Goal: Information Seeking & Learning: Learn about a topic

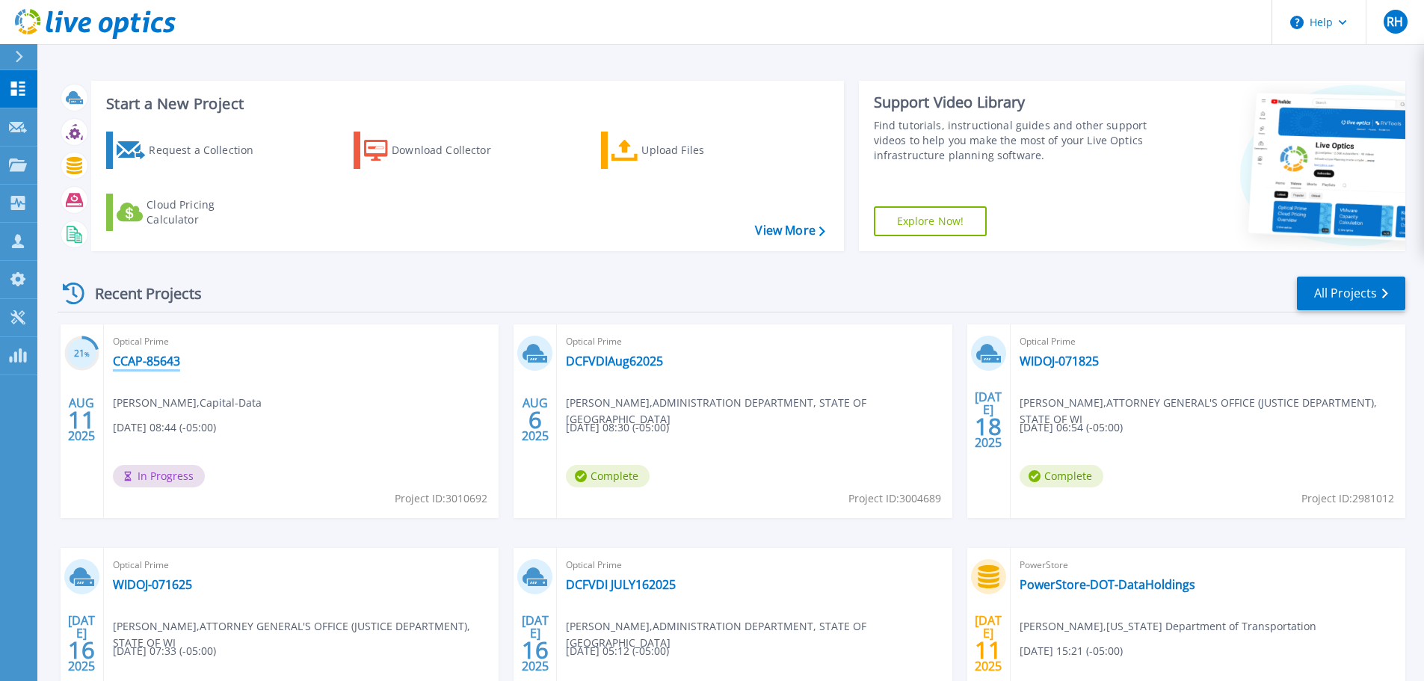
click at [155, 363] on link "CCAP-85643" at bounding box center [146, 361] width 67 height 15
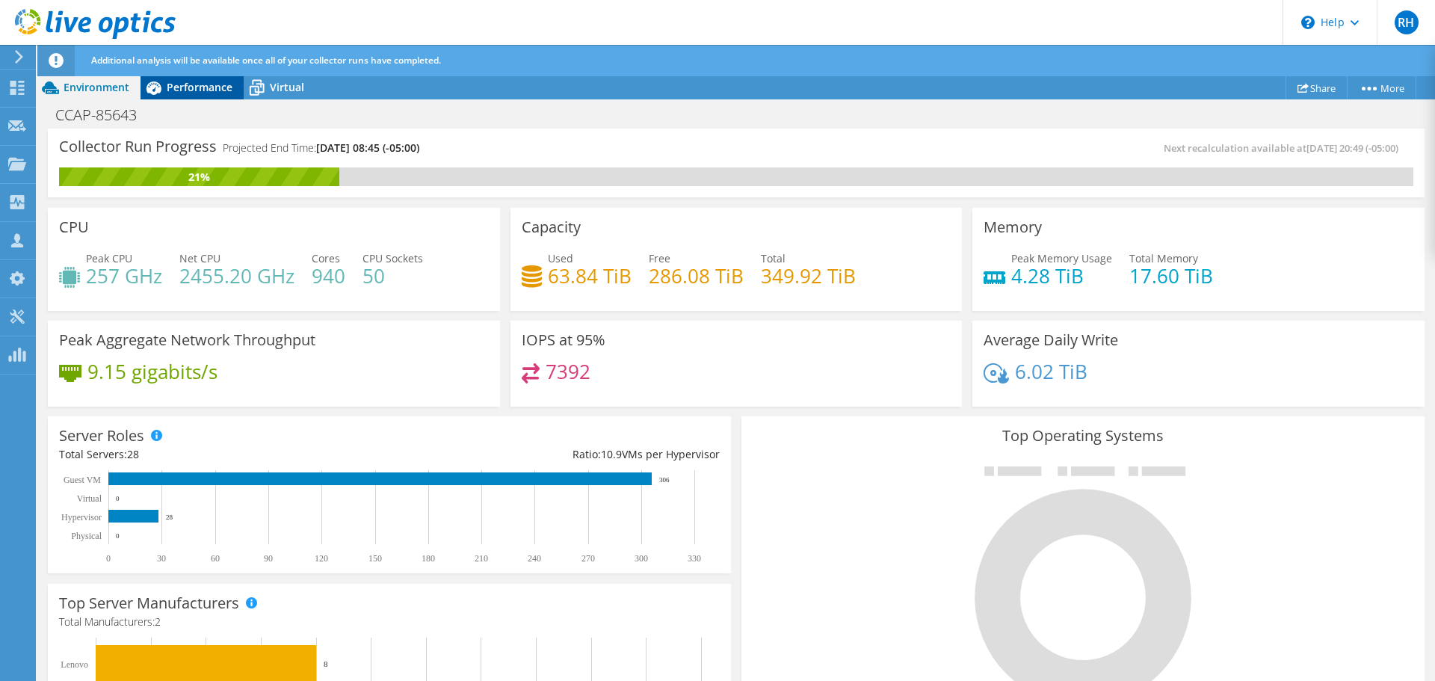
click at [185, 84] on span "Performance" at bounding box center [200, 87] width 66 height 14
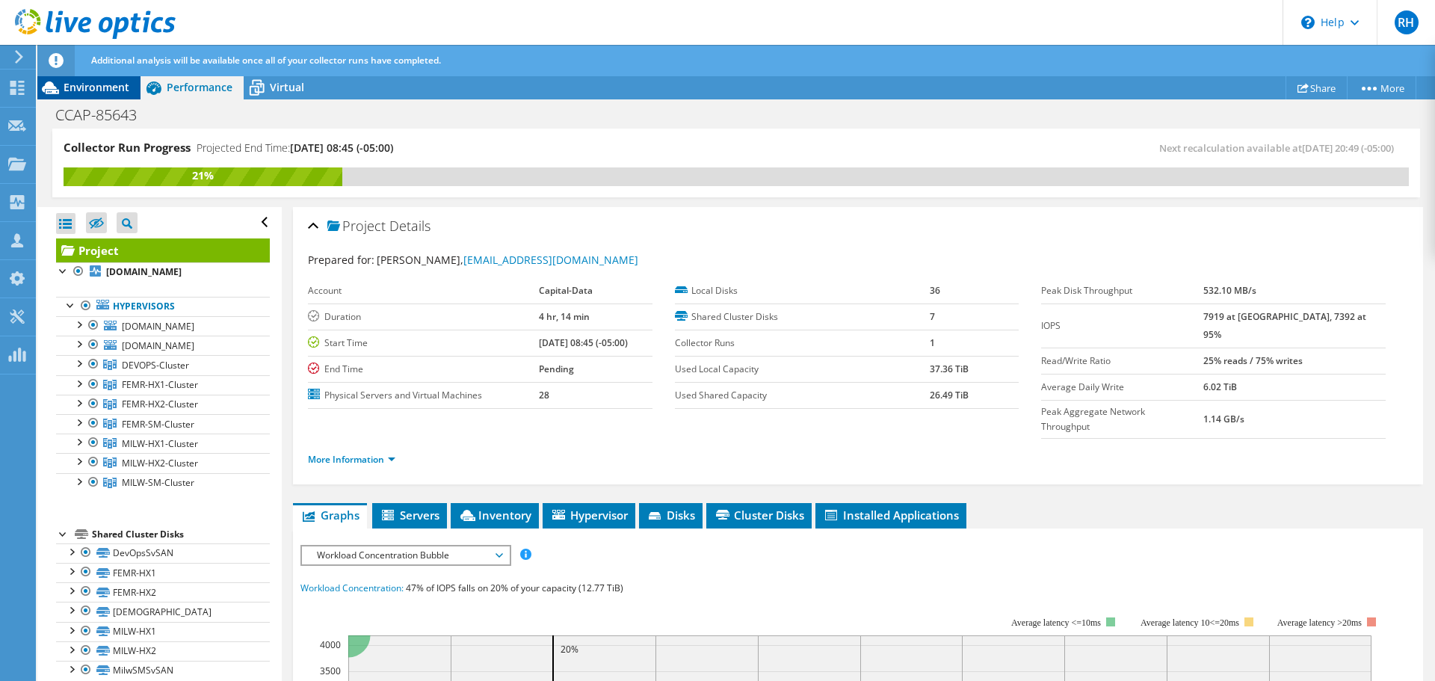
click at [117, 81] on span "Environment" at bounding box center [97, 87] width 66 height 14
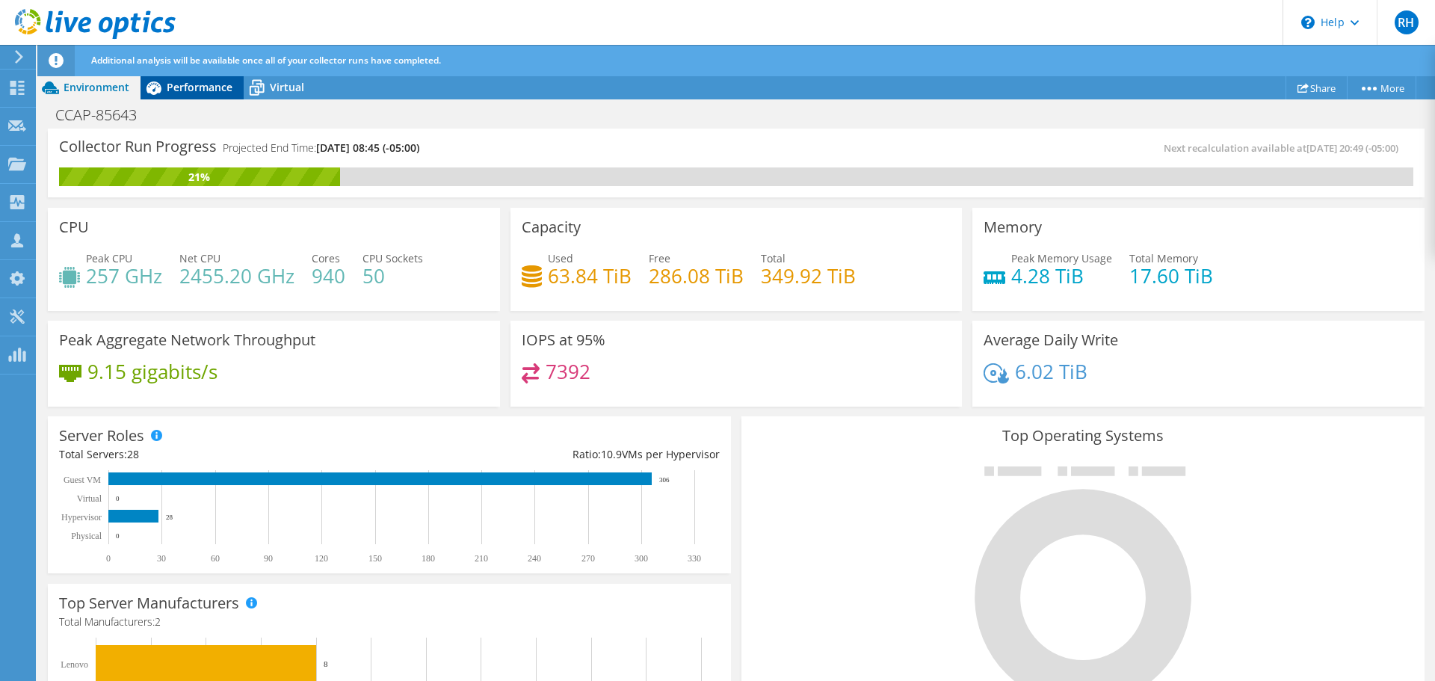
click at [190, 84] on span "Performance" at bounding box center [200, 87] width 66 height 14
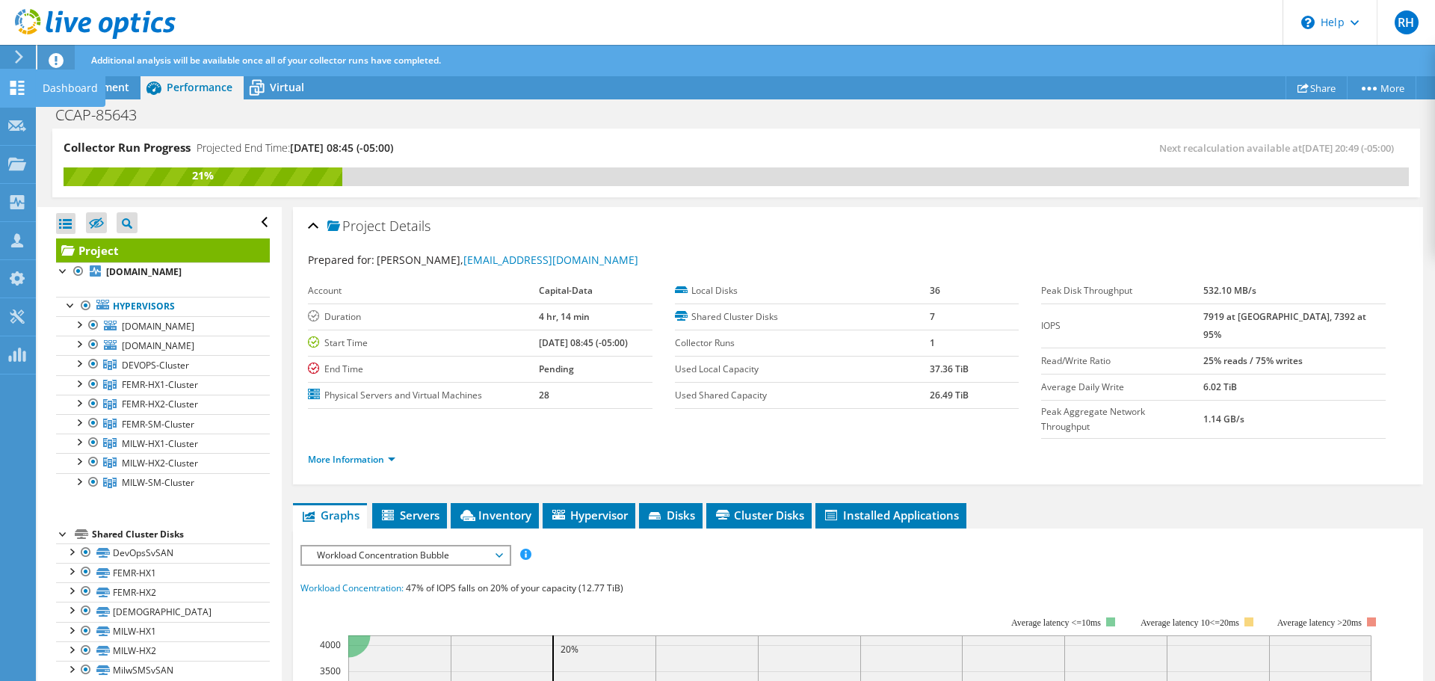
click at [15, 86] on use at bounding box center [17, 88] width 14 height 14
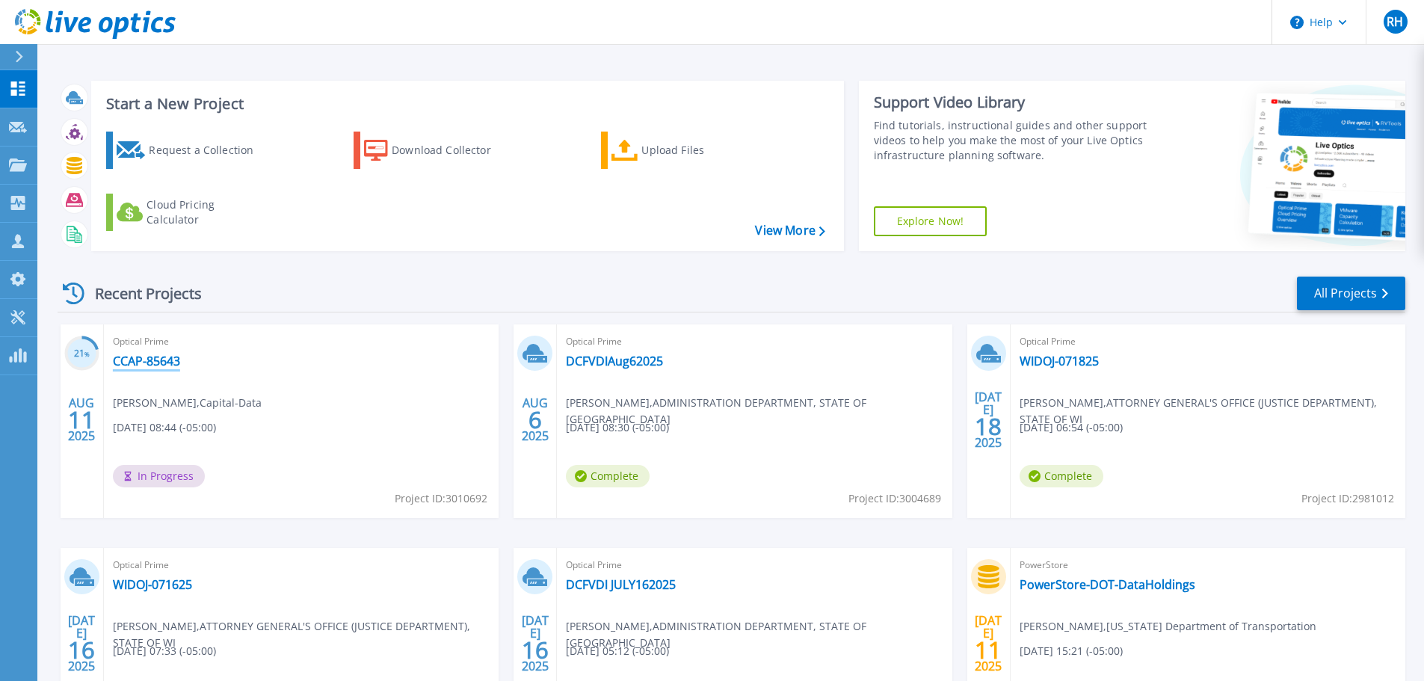
click at [138, 358] on link "CCAP-85643" at bounding box center [146, 361] width 67 height 15
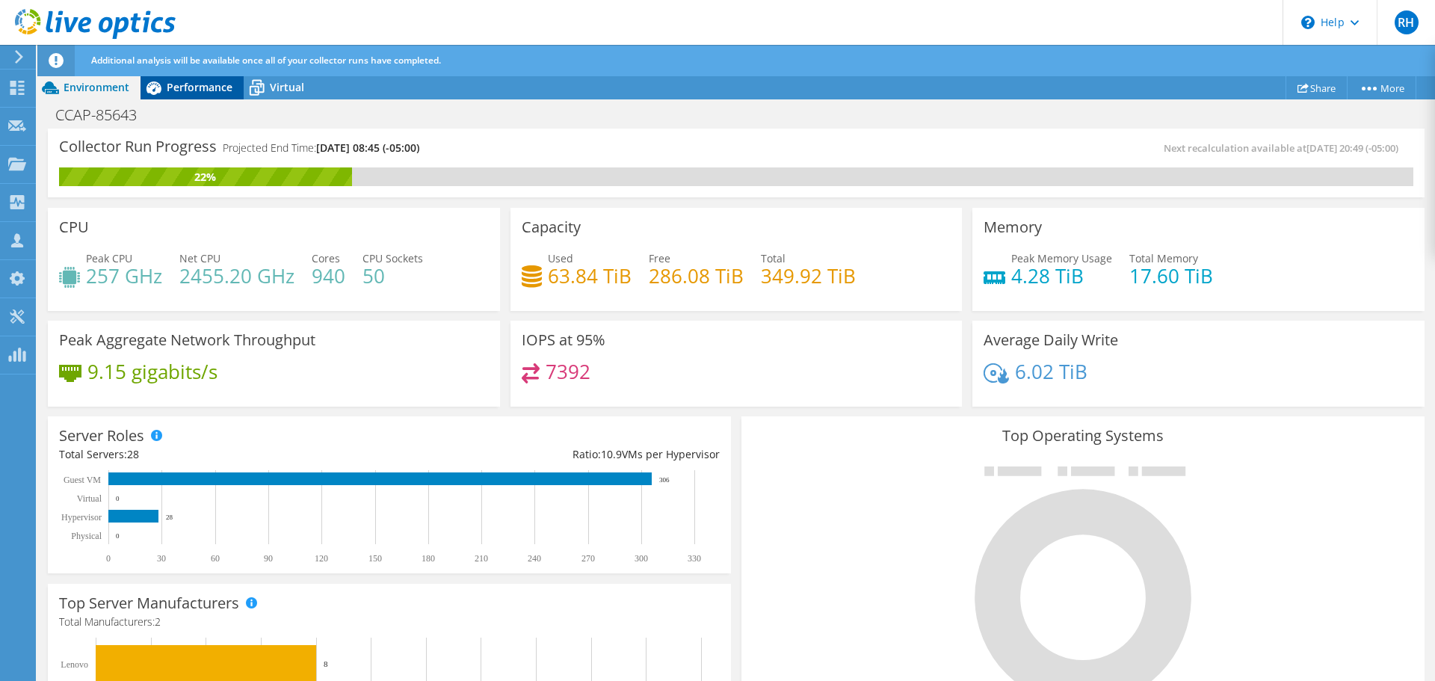
click at [180, 85] on span "Performance" at bounding box center [200, 87] width 66 height 14
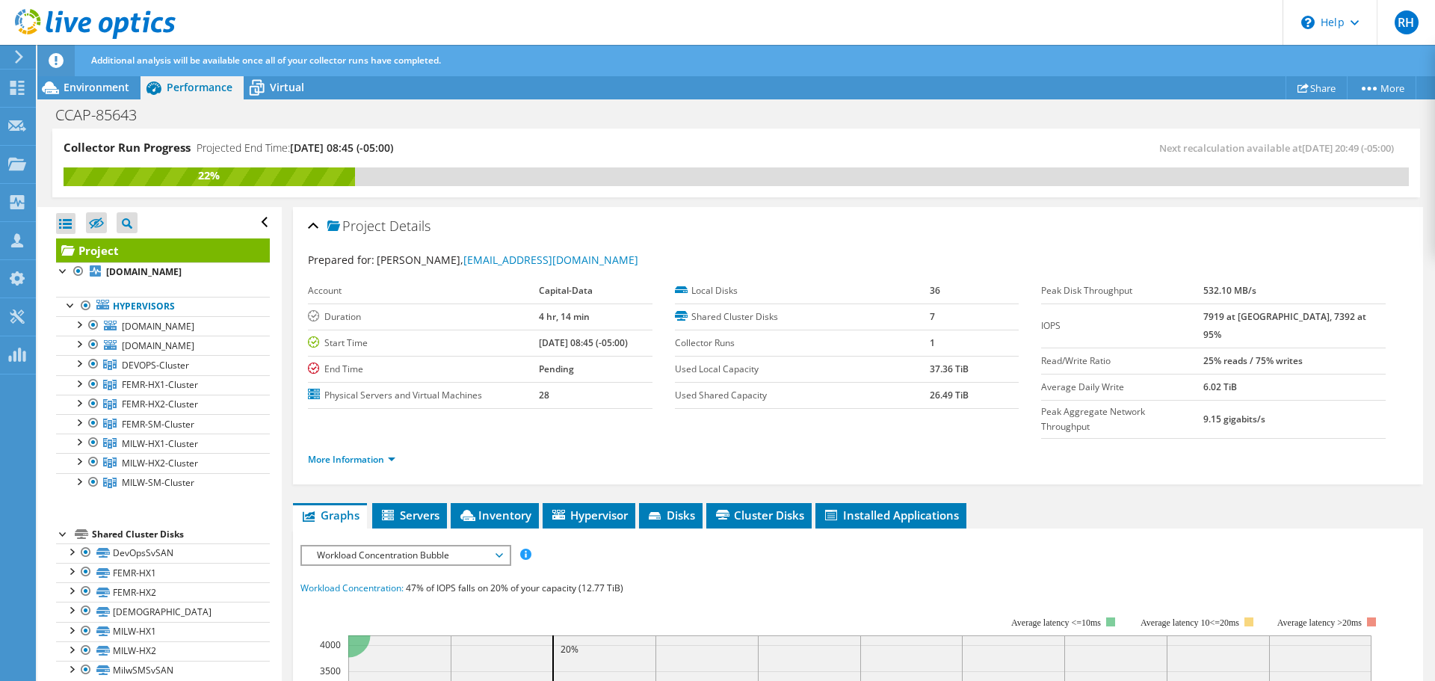
click at [413, 547] on span "Workload Concentration Bubble" at bounding box center [406, 556] width 192 height 18
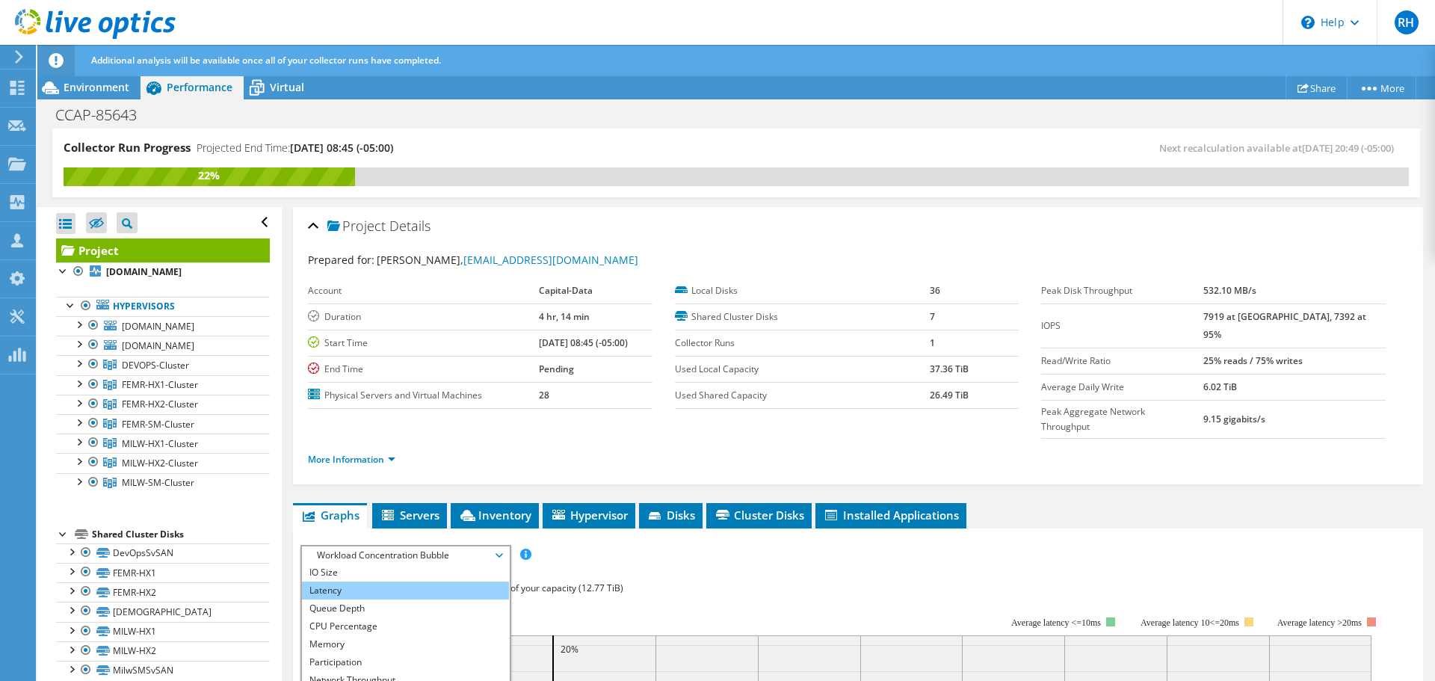
scroll to position [54, 0]
click at [397, 600] on li "CPU Percentage" at bounding box center [405, 609] width 207 height 18
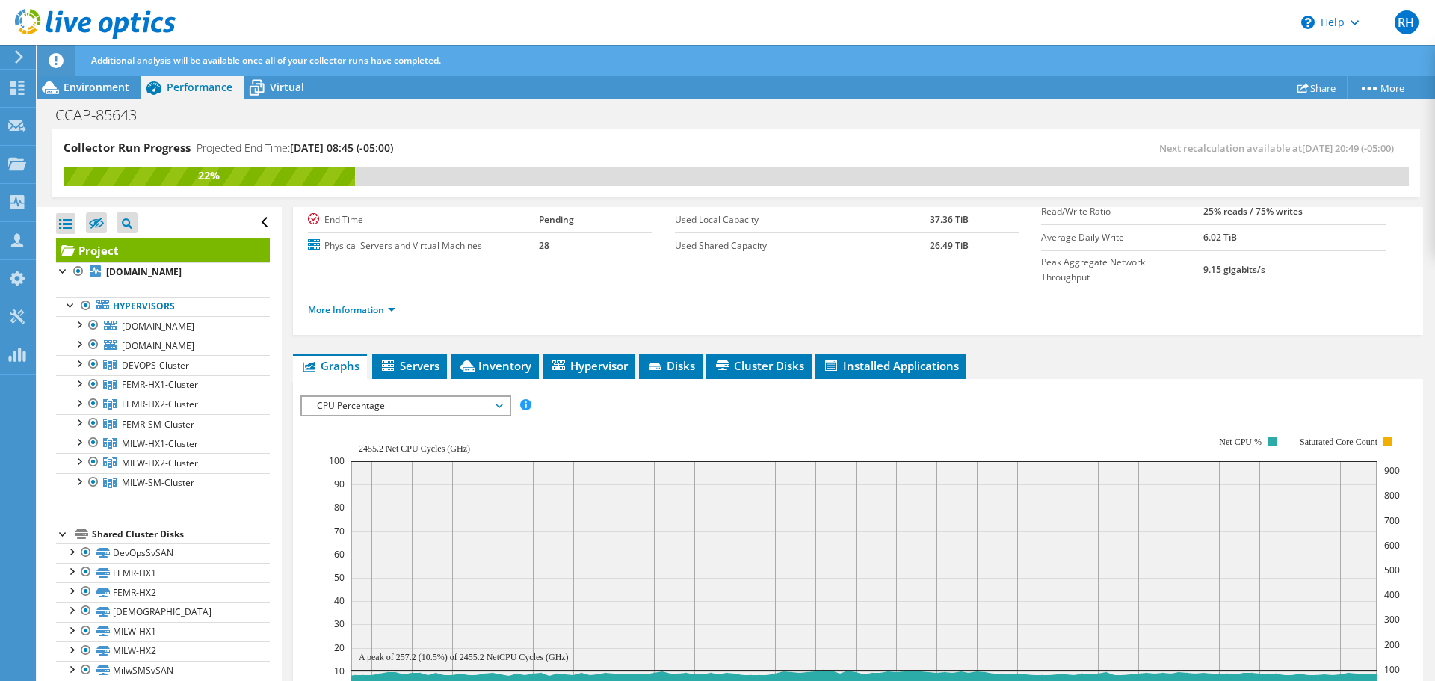
scroll to position [224, 0]
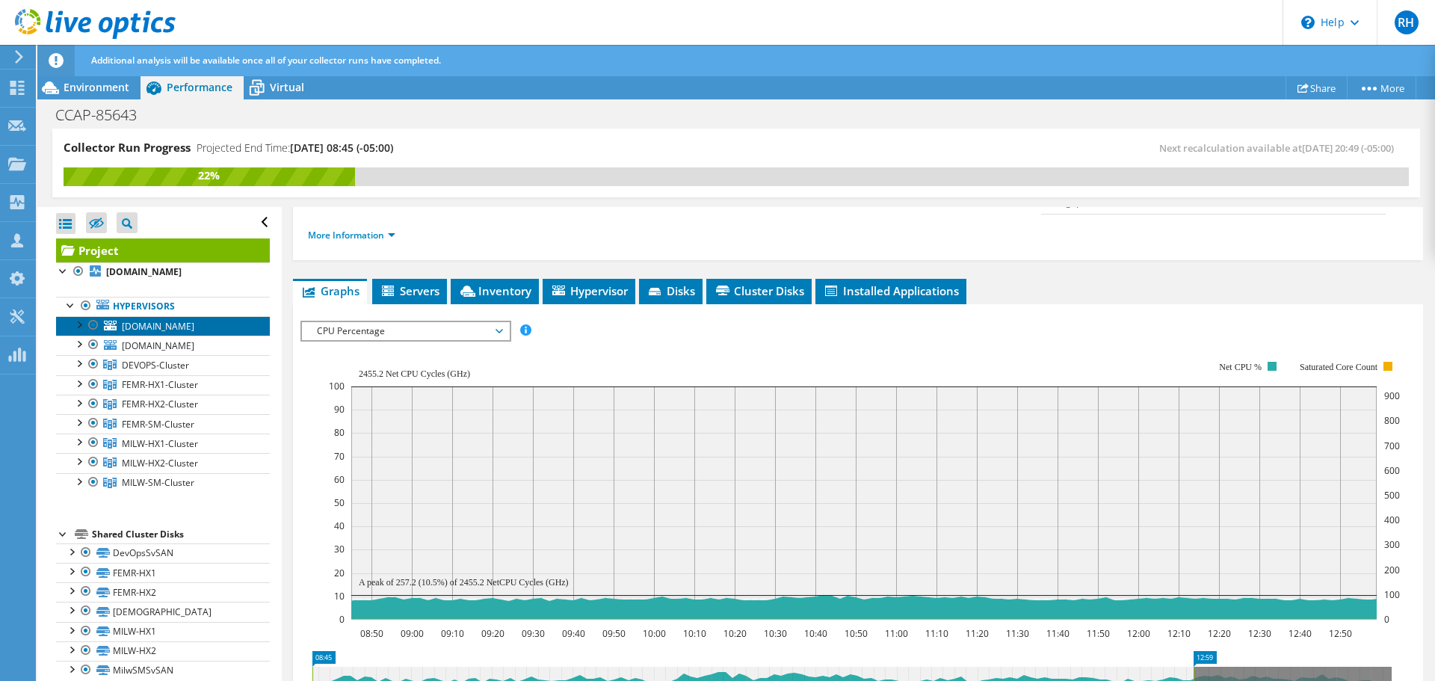
click at [156, 331] on span "[DOMAIN_NAME]" at bounding box center [158, 326] width 73 height 13
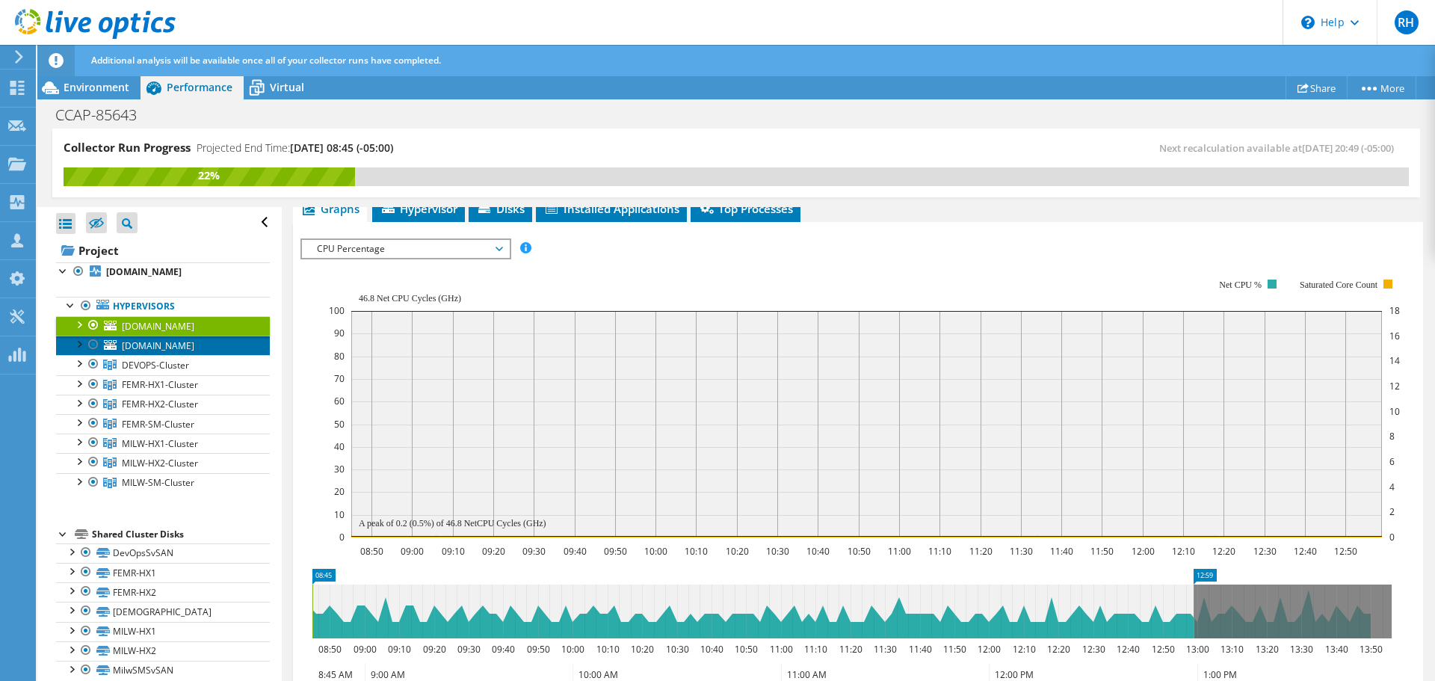
click at [155, 352] on span "[DOMAIN_NAME]" at bounding box center [158, 345] width 73 height 13
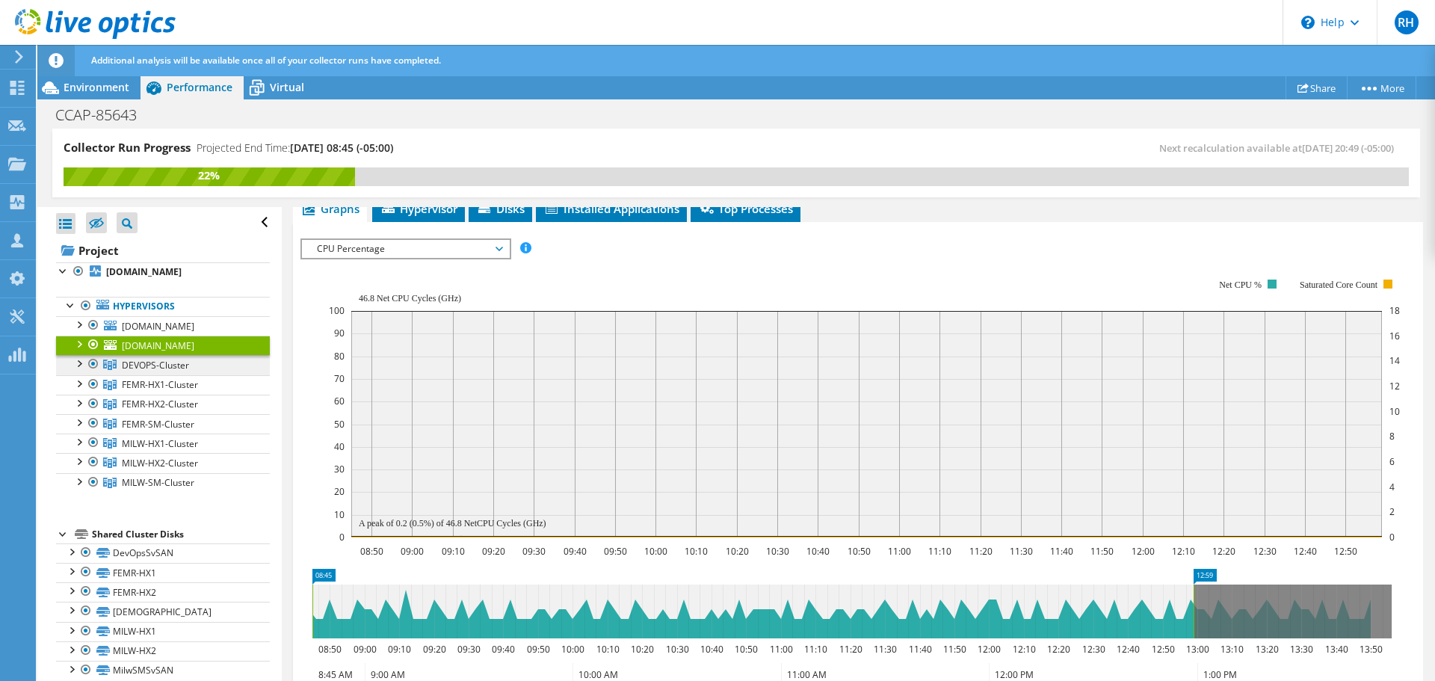
click at [150, 372] on span "DEVOPS-Cluster" at bounding box center [155, 365] width 67 height 13
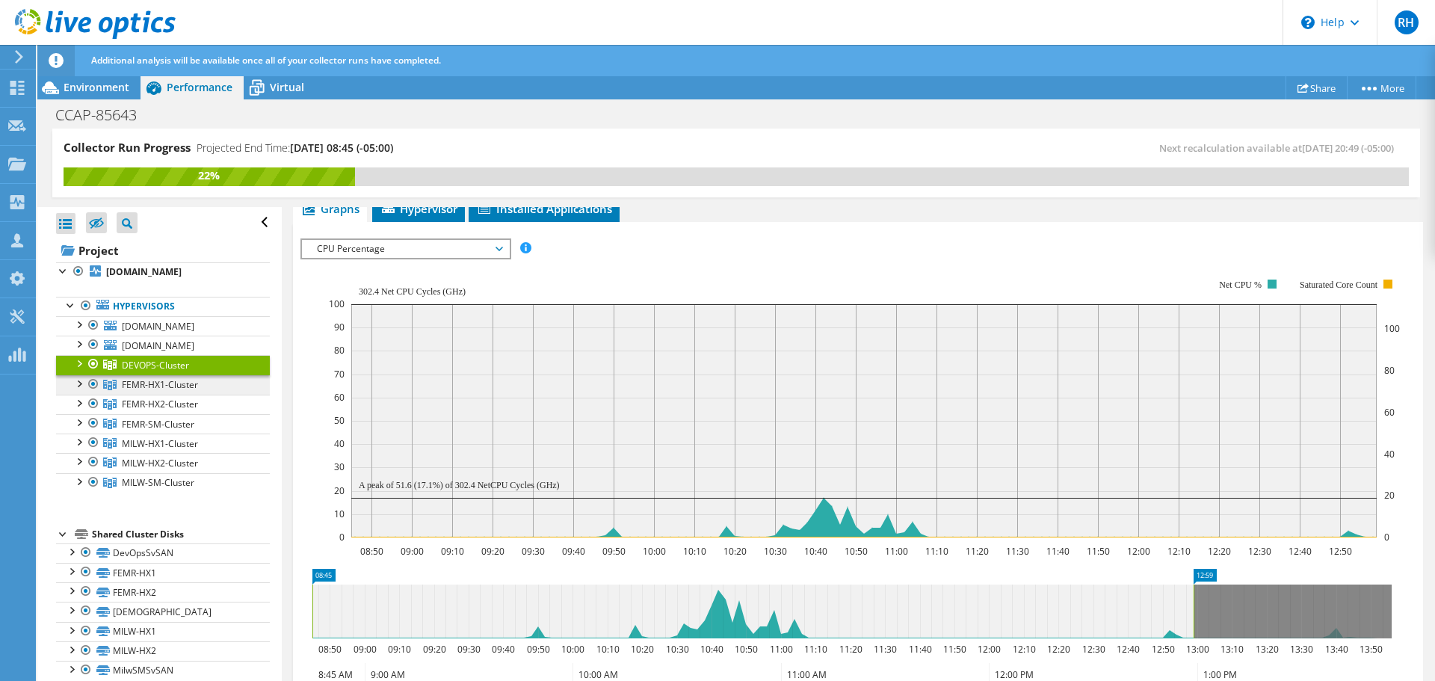
click at [144, 372] on span "FEMR-HX1-Cluster" at bounding box center [155, 365] width 67 height 13
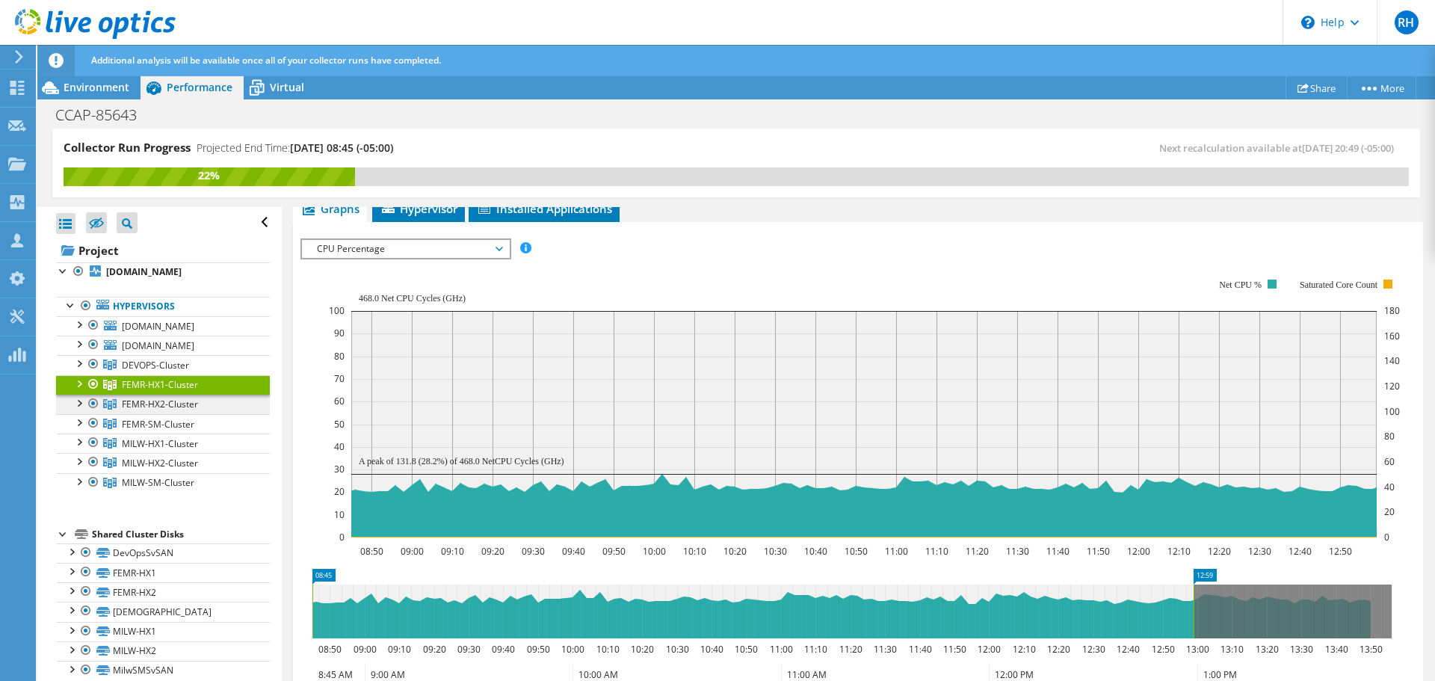
click at [143, 372] on span "FEMR-HX2-Cluster" at bounding box center [155, 365] width 67 height 13
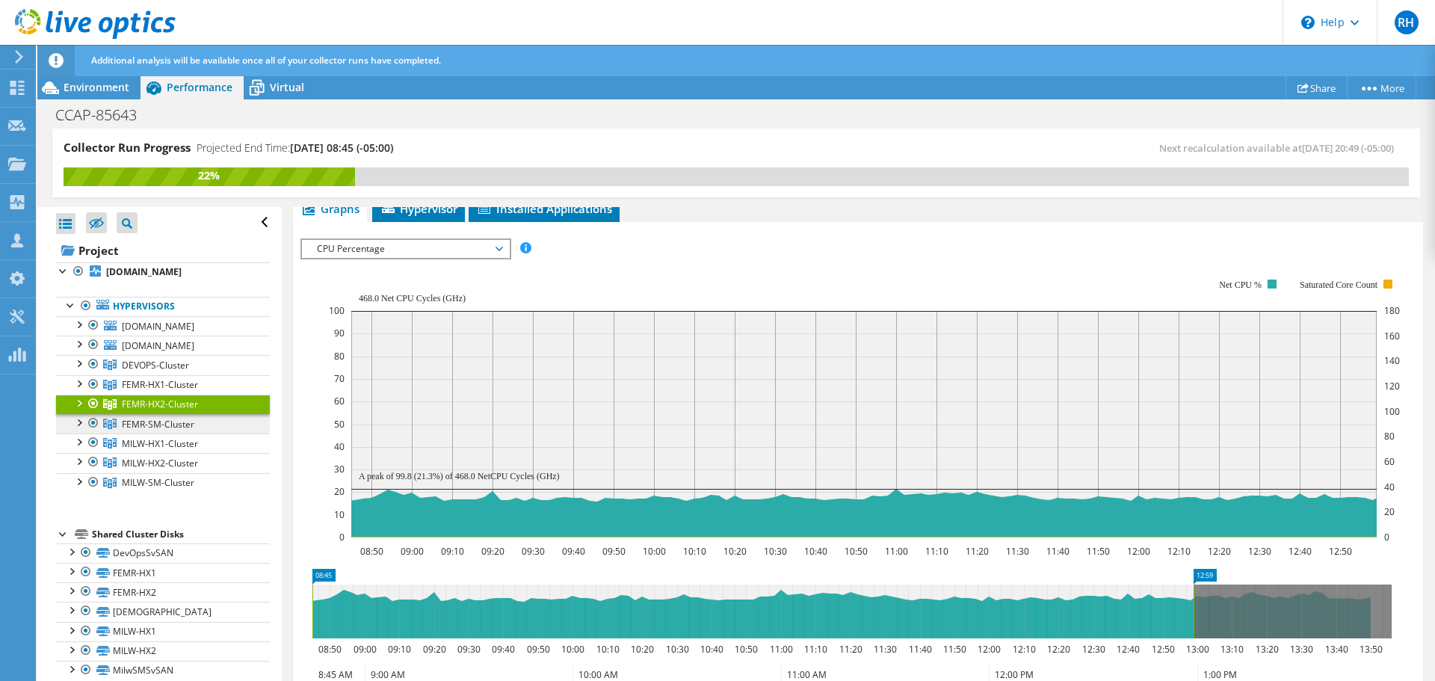
click at [149, 372] on span "FEMR-SM-Cluster" at bounding box center [155, 365] width 67 height 13
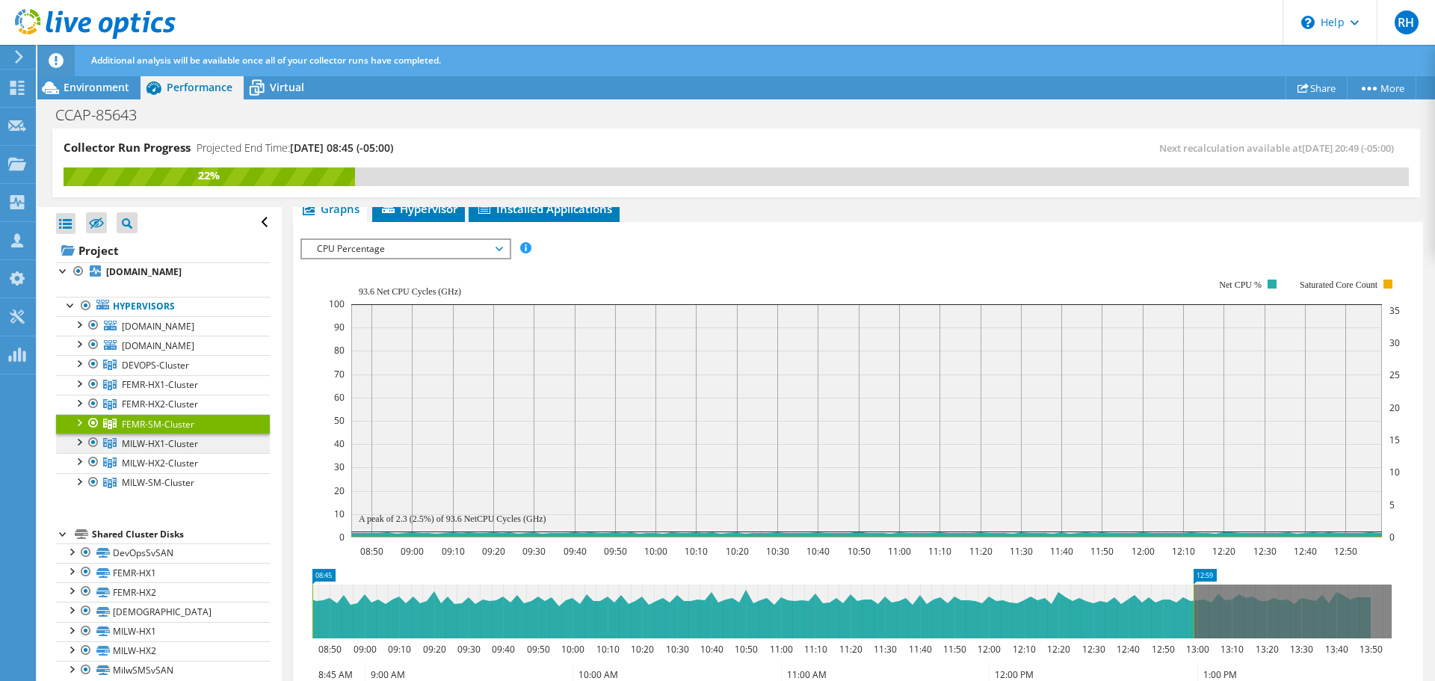
click at [149, 372] on span "MILW-HX1-Cluster" at bounding box center [155, 365] width 67 height 13
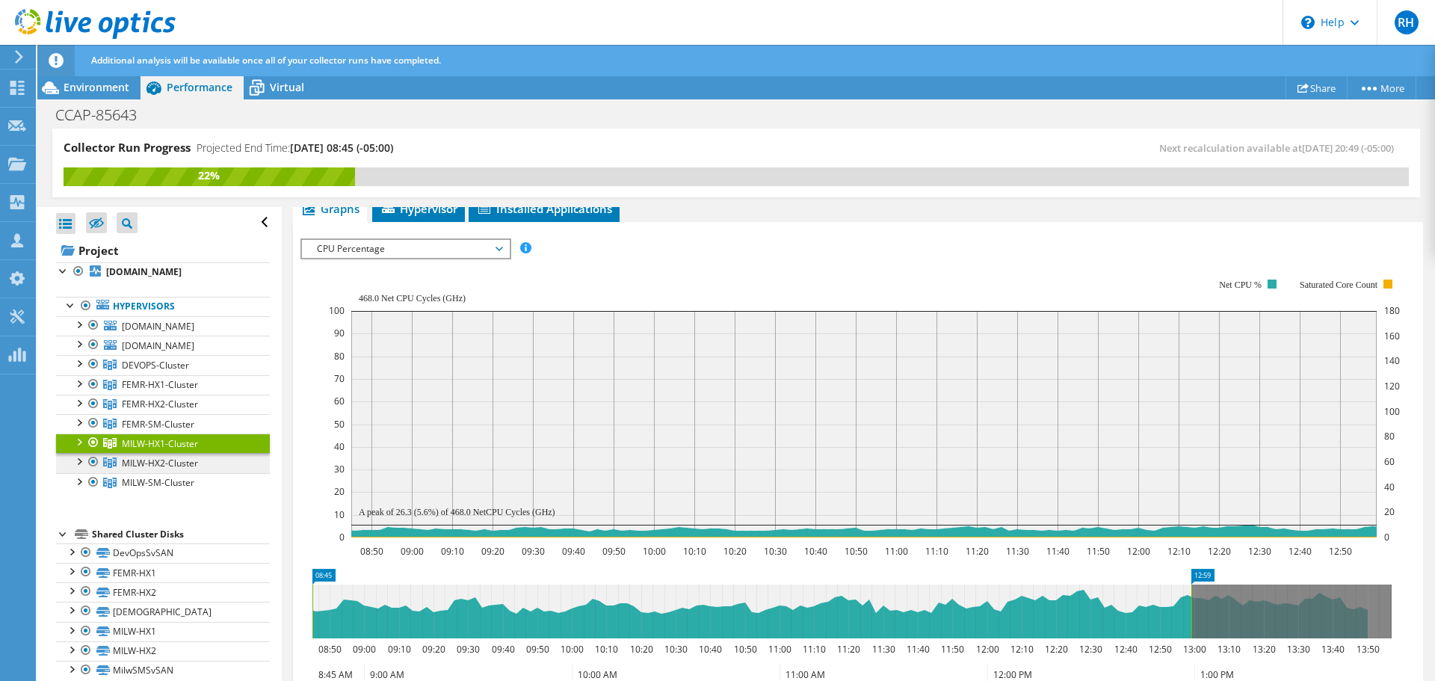
click at [147, 372] on span "MILW-HX2-Cluster" at bounding box center [155, 365] width 67 height 13
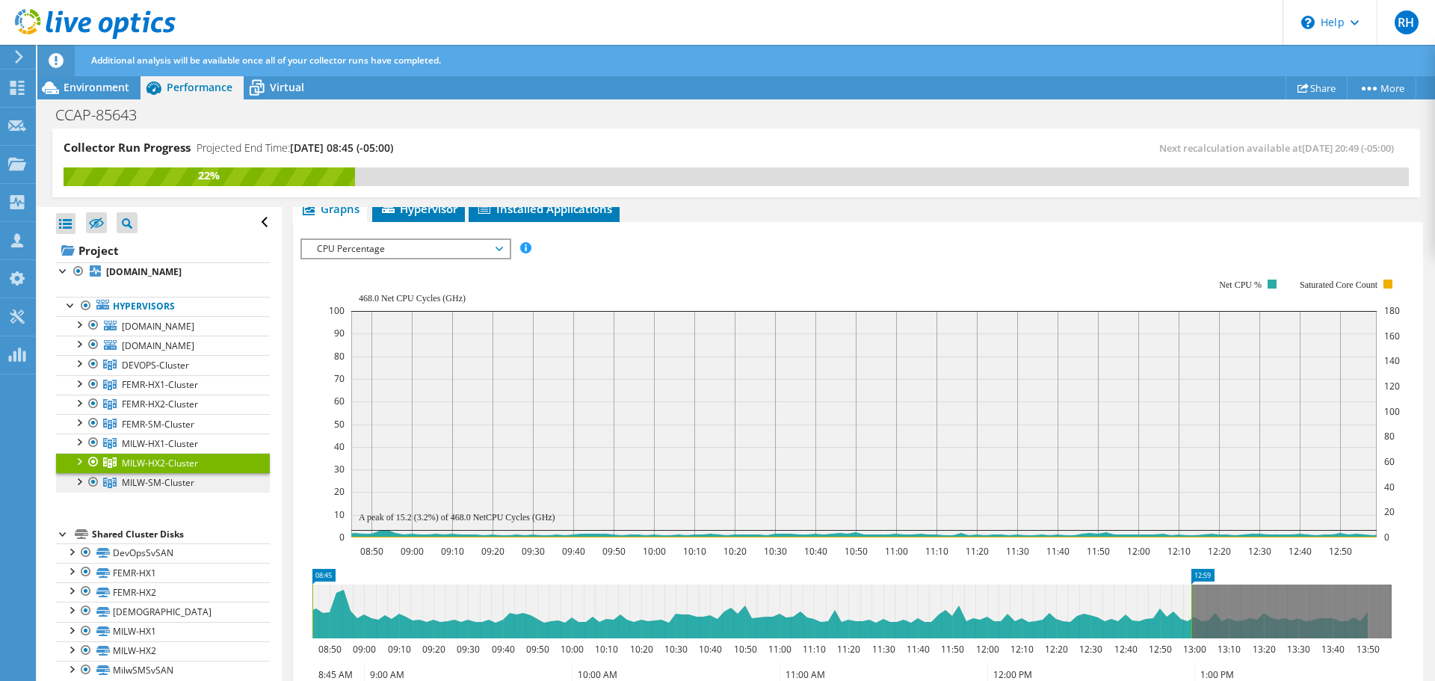
click at [147, 372] on span "MILW-SM-Cluster" at bounding box center [155, 365] width 67 height 13
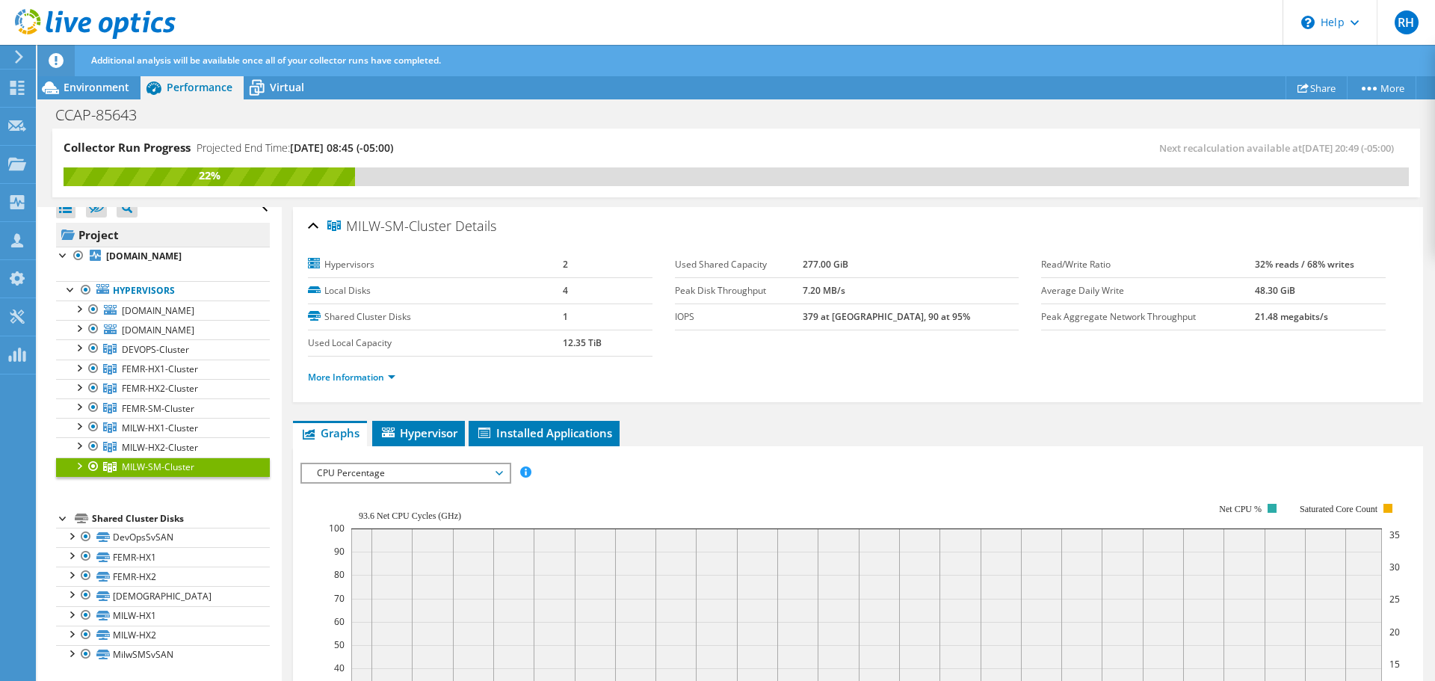
scroll to position [0, 0]
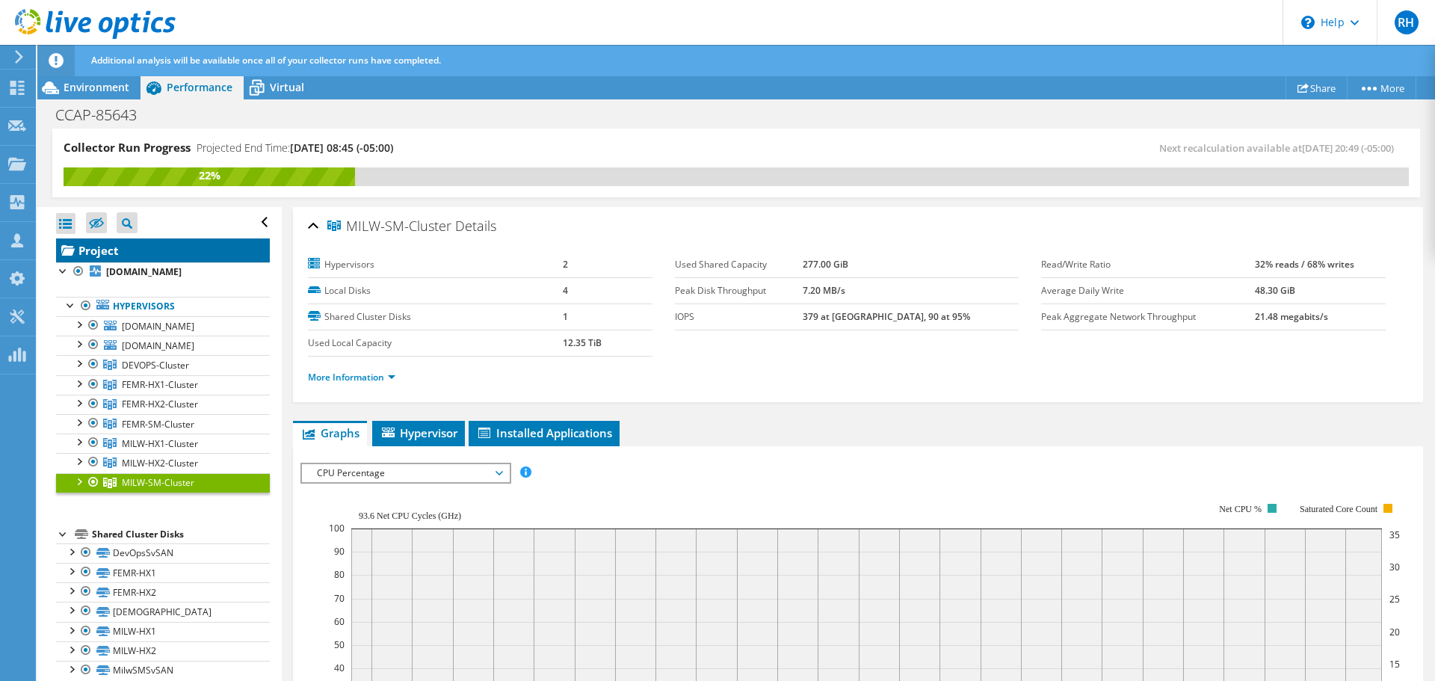
click at [129, 252] on link "Project" at bounding box center [163, 250] width 214 height 24
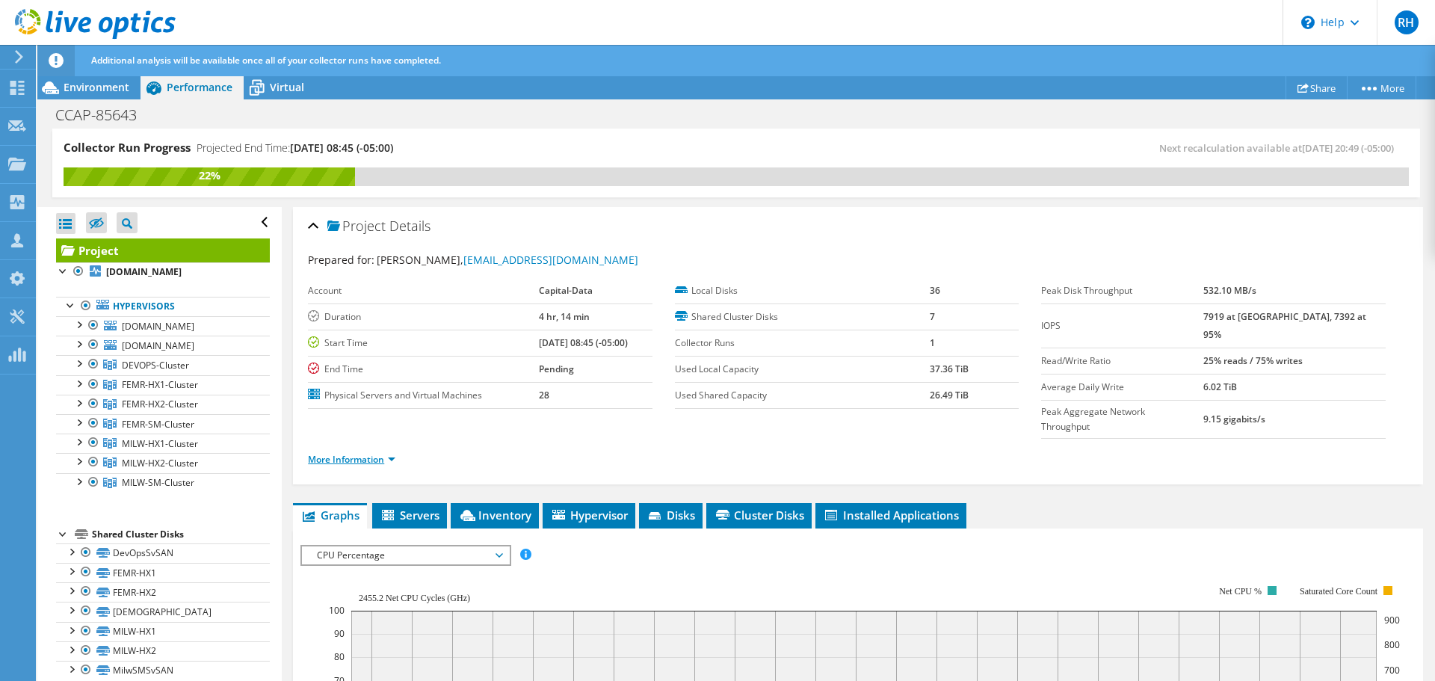
click at [361, 453] on link "More Information" at bounding box center [351, 459] width 87 height 13
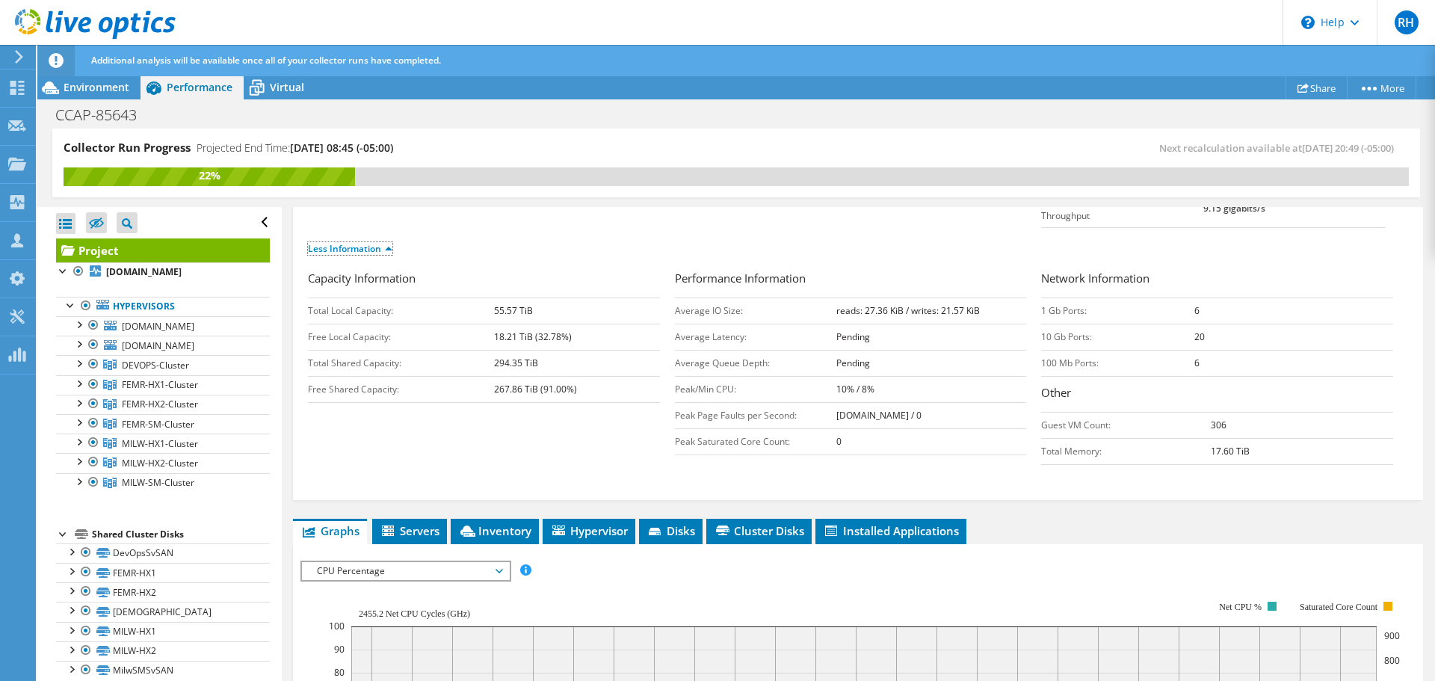
scroll to position [224, 0]
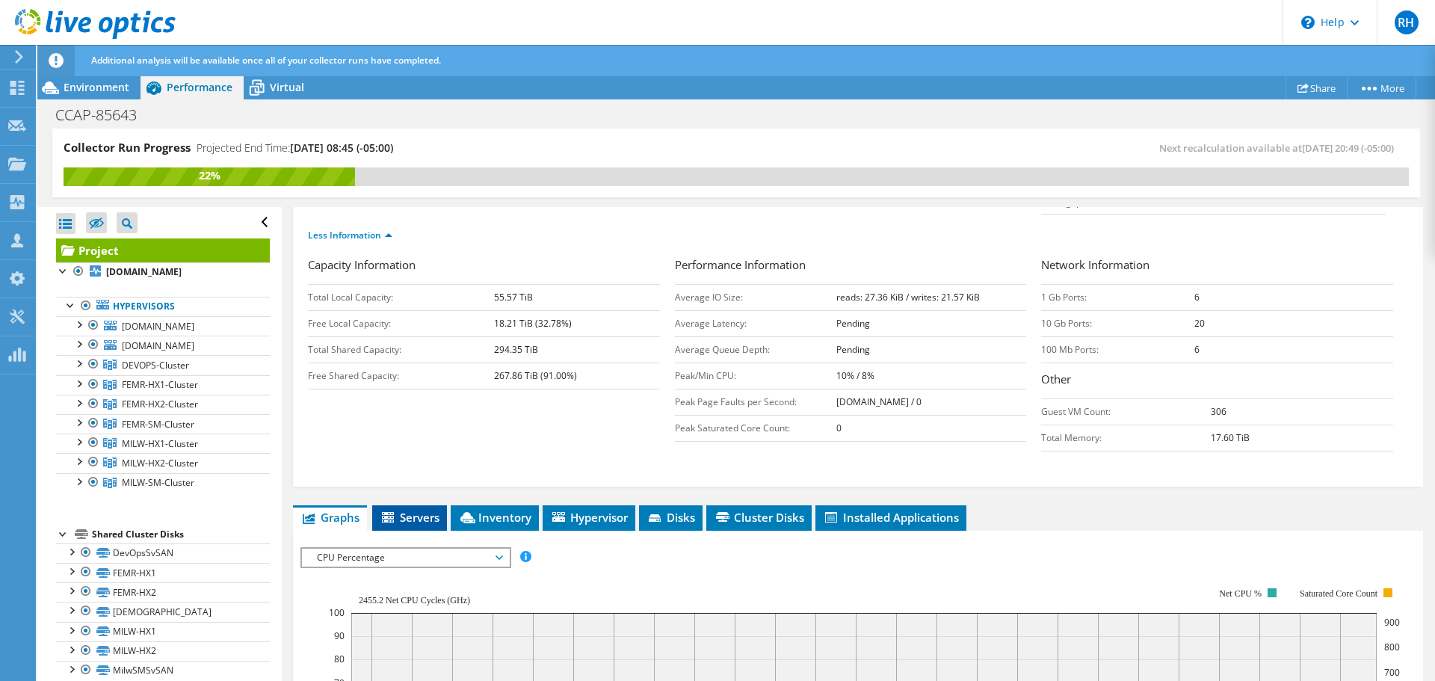
click at [406, 510] on span "Servers" at bounding box center [410, 517] width 60 height 15
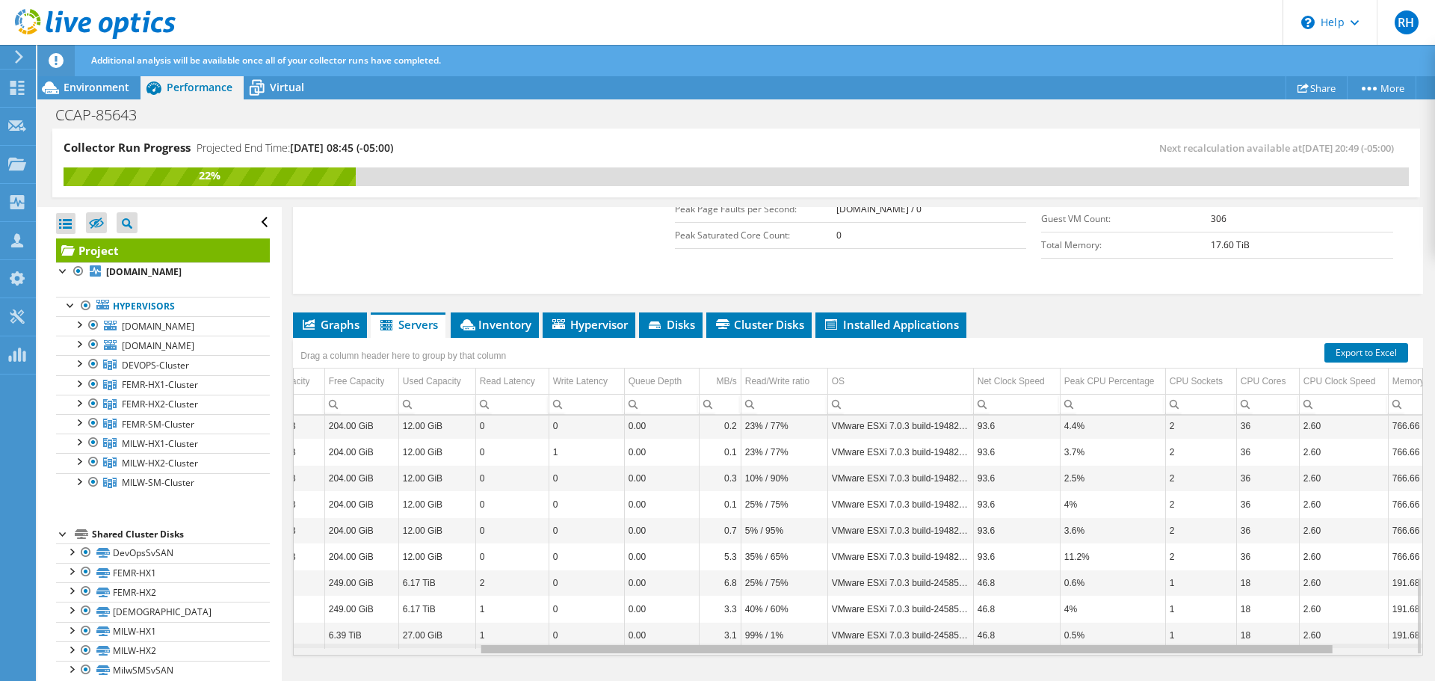
scroll to position [0, 344]
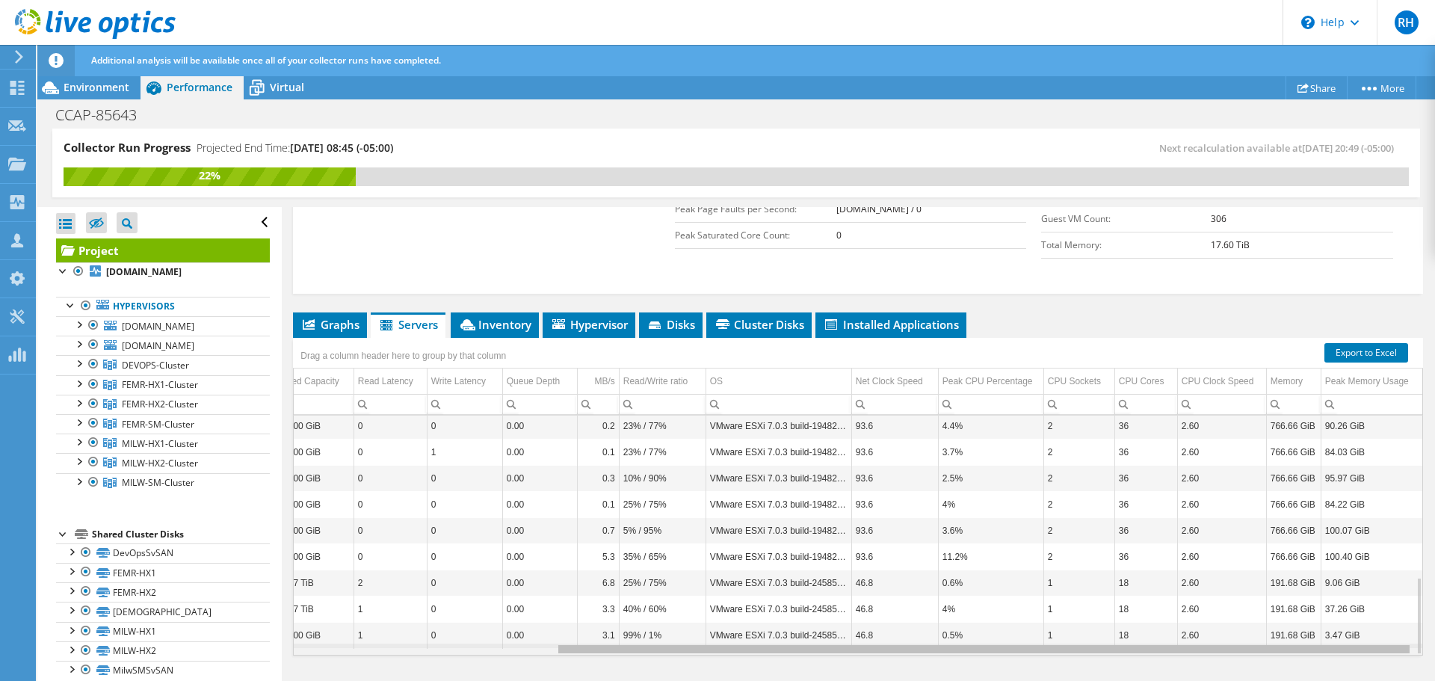
drag, startPoint x: 687, startPoint y: 616, endPoint x: 1023, endPoint y: 653, distance: 337.8
click at [1023, 653] on body "RH Partner Team Member Rod Hammons rhammons@capital-data.com Capital-Data My Pr…" at bounding box center [717, 340] width 1435 height 681
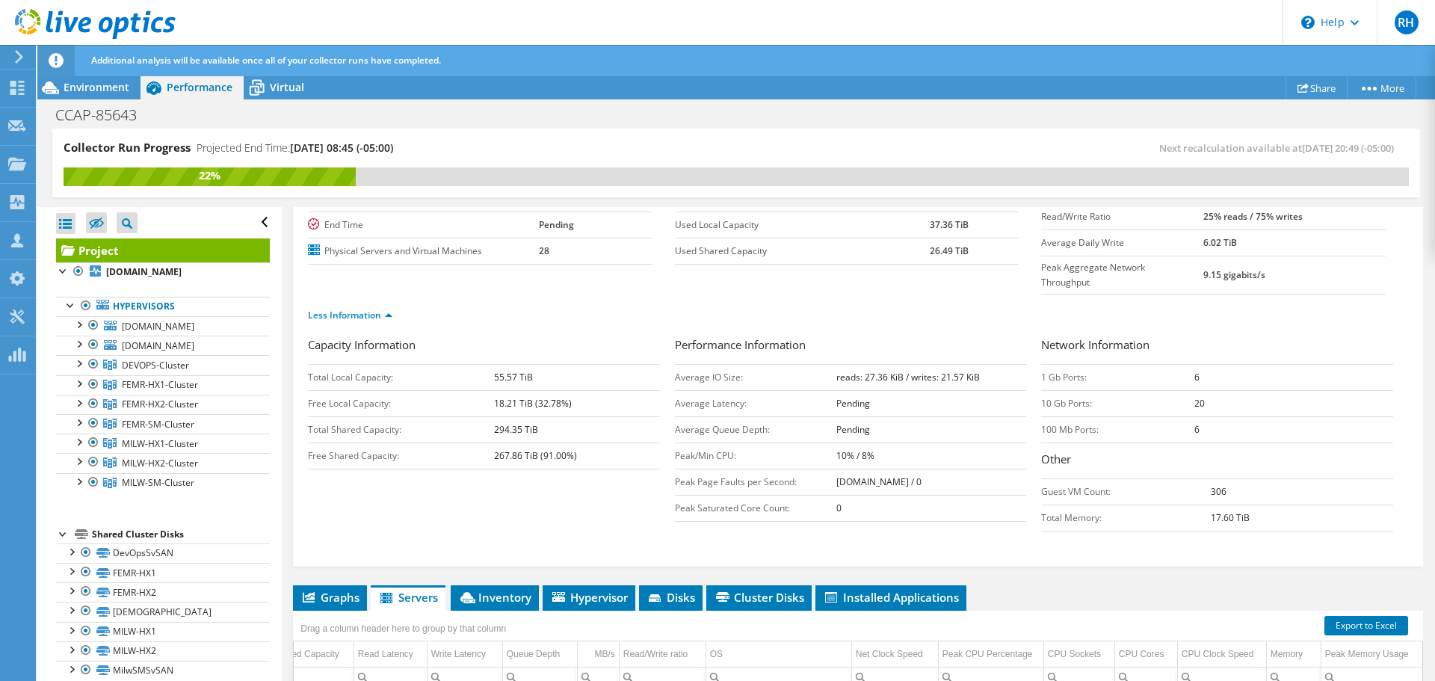
scroll to position [118, 0]
